Goal: Answer question/provide support: Share knowledge or assist other users

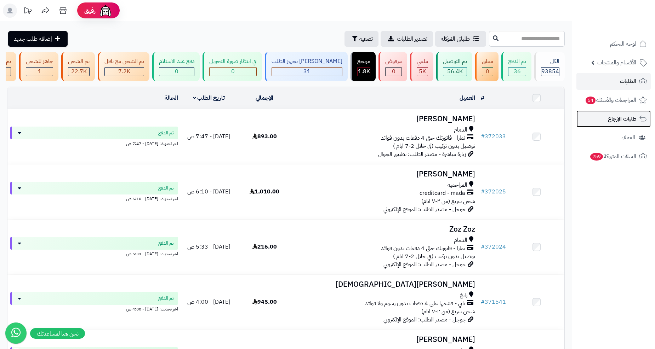
click at [626, 117] on span "طلبات الإرجاع" at bounding box center [622, 119] width 28 height 10
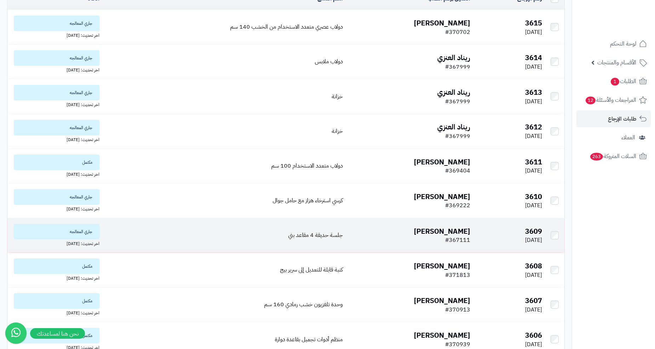
scroll to position [79, 0]
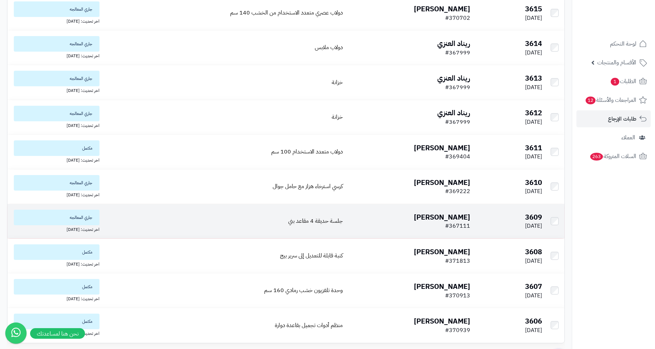
click at [438, 219] on b "محمد ابوضاوي" at bounding box center [442, 217] width 56 height 11
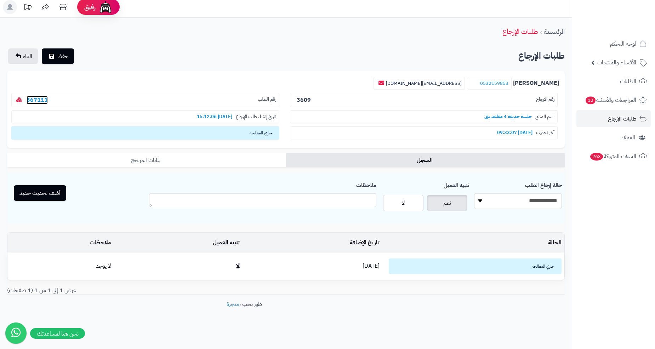
scroll to position [4, 0]
click at [295, 192] on div "ملاحظات" at bounding box center [262, 195] width 227 height 35
click at [304, 195] on textarea "ملاحظات" at bounding box center [262, 200] width 227 height 14
type textarea "**********"
click at [53, 190] on button "أضف تحديث جديد" at bounding box center [40, 192] width 52 height 16
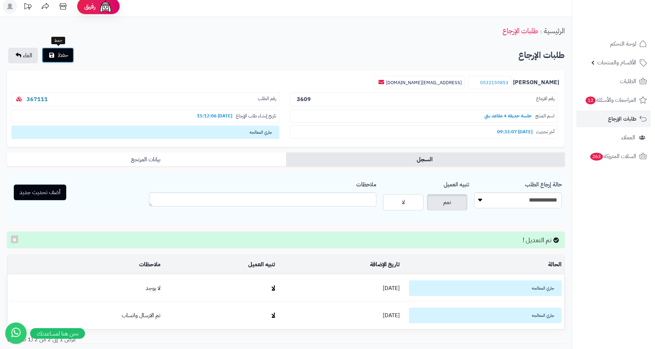
click at [62, 55] on span "حفظ" at bounding box center [63, 55] width 11 height 8
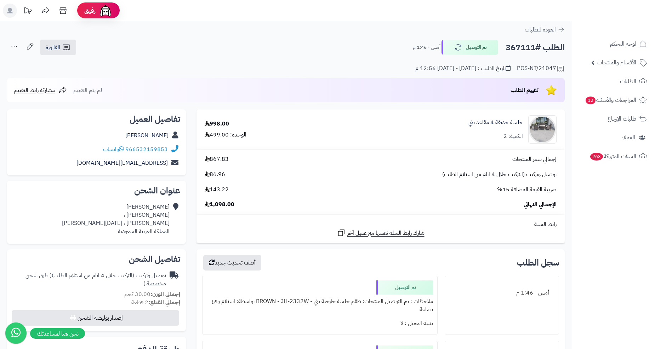
click at [527, 45] on h2 "الطلب #367111" at bounding box center [534, 47] width 59 height 15
copy h2 "367111"
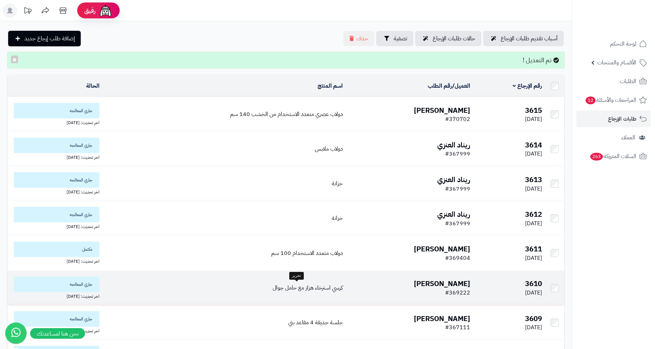
scroll to position [39, 0]
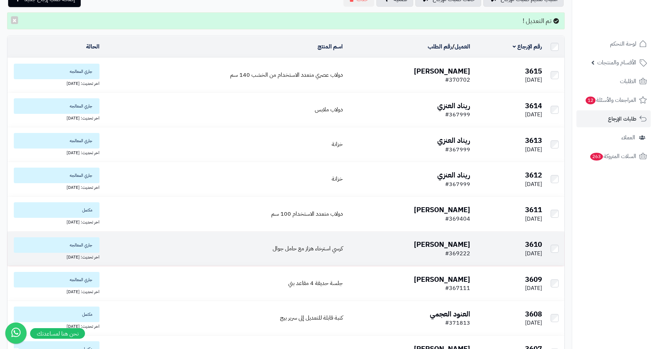
click at [440, 244] on b "[PERSON_NAME]" at bounding box center [442, 244] width 56 height 11
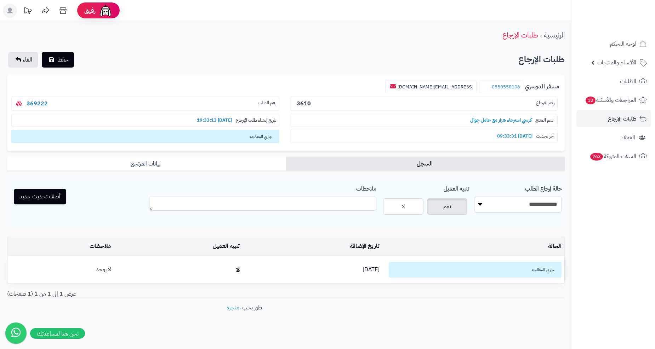
click at [327, 203] on textarea "ملاحظات" at bounding box center [262, 204] width 227 height 14
type textarea "**********"
click at [57, 199] on button "أضف تحديث جديد" at bounding box center [40, 197] width 52 height 16
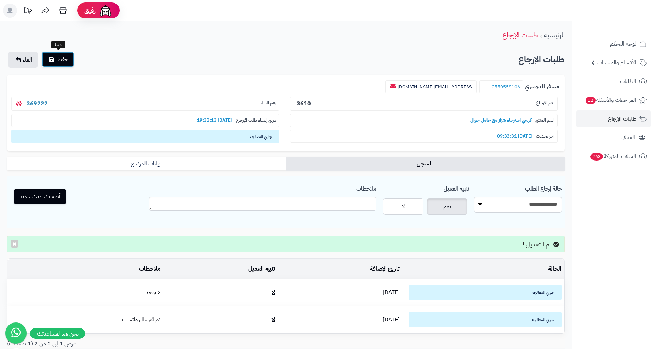
click at [67, 56] on span "حفظ" at bounding box center [63, 59] width 11 height 8
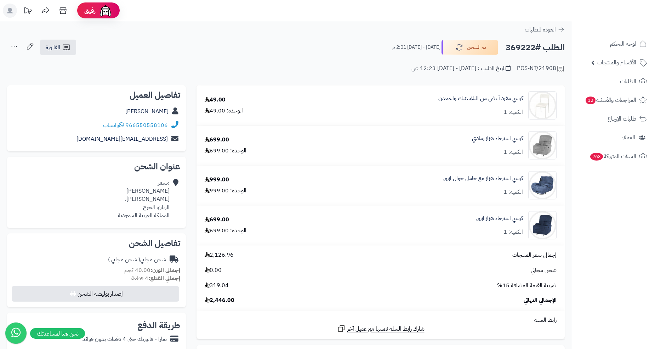
click at [515, 49] on h2 "الطلب #369222" at bounding box center [534, 47] width 59 height 15
copy h2 "369222"
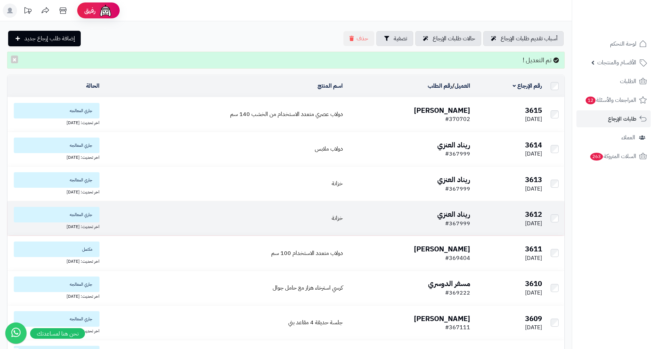
click at [448, 214] on b "ريناد العنزي" at bounding box center [453, 214] width 33 height 11
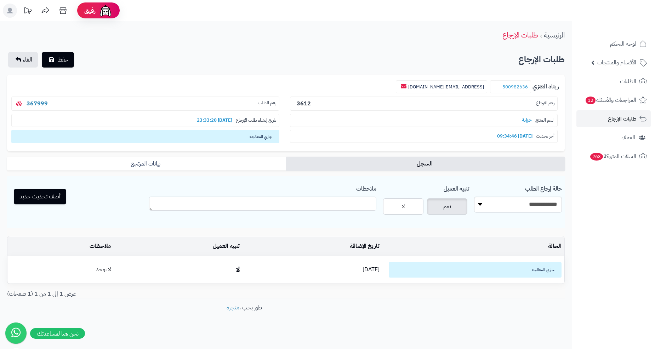
click at [303, 208] on textarea "ملاحظات" at bounding box center [262, 204] width 227 height 14
type textarea "**********"
click at [28, 198] on button "أضف تحديث جديد" at bounding box center [40, 197] width 52 height 16
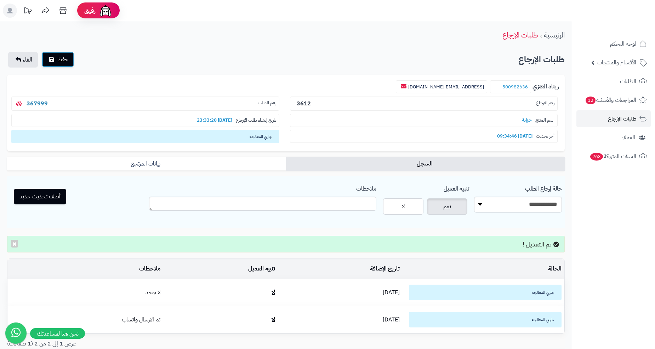
click at [59, 61] on span "حفظ" at bounding box center [63, 59] width 11 height 8
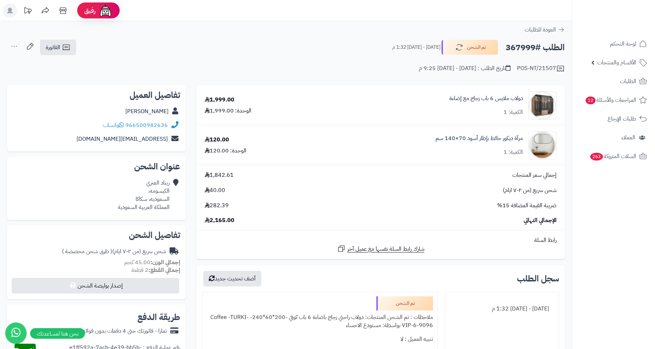
click at [527, 48] on h2 "الطلب #367999" at bounding box center [534, 47] width 59 height 15
copy h2 "367999"
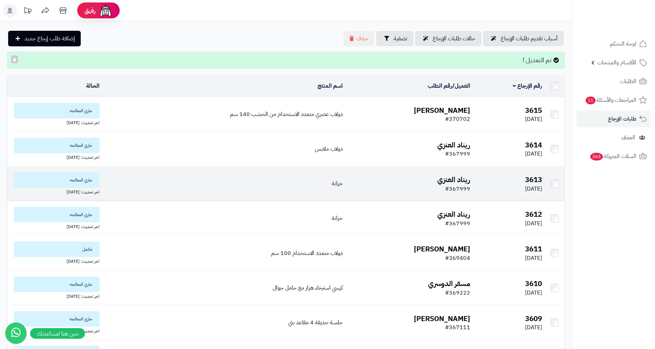
click at [452, 178] on b "ريناد العنزي" at bounding box center [453, 179] width 33 height 11
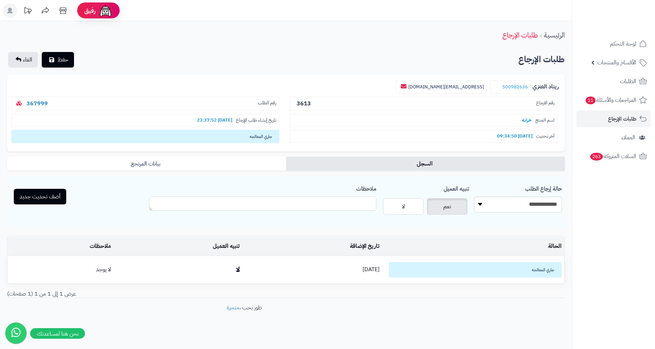
click at [364, 202] on textarea "ملاحظات" at bounding box center [262, 204] width 227 height 14
type textarea "**********"
